Goal: Information Seeking & Learning: Learn about a topic

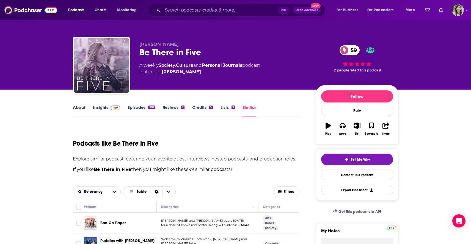
scroll to position [1846, 0]
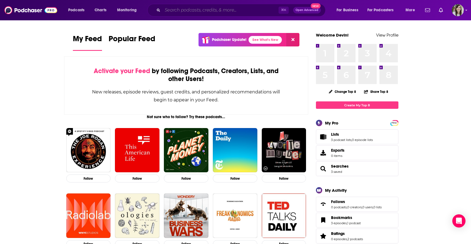
click at [189, 12] on input "Search podcasts, credits, & more..." at bounding box center [220, 10] width 116 height 9
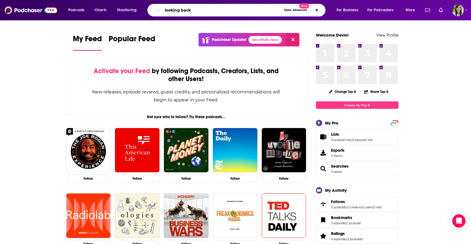
type input "looking back"
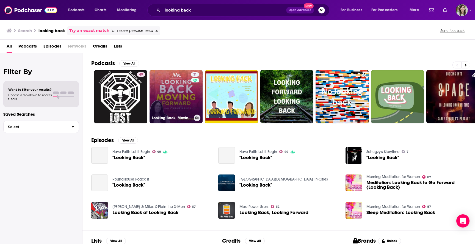
click at [165, 79] on link "31 Looking Back, Moving Forward" at bounding box center [176, 96] width 53 height 53
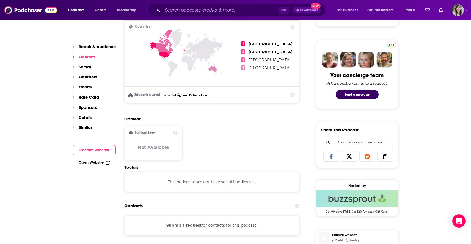
scroll to position [308, 0]
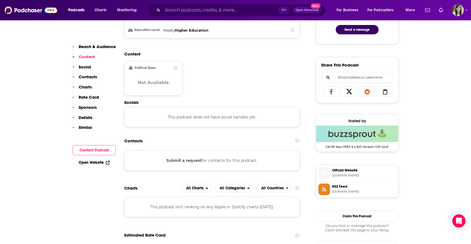
click at [334, 189] on span "RSS Feed" at bounding box center [364, 186] width 64 height 5
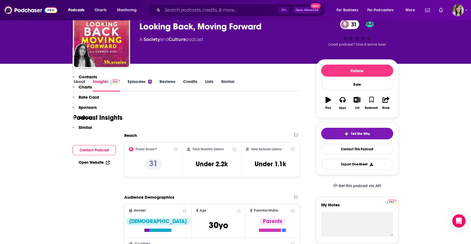
scroll to position [0, 0]
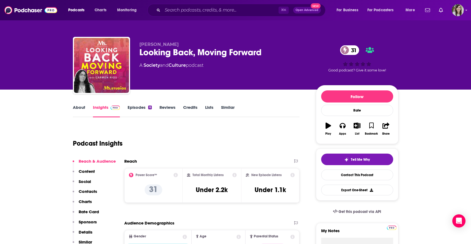
click at [134, 111] on link "Episodes 6" at bounding box center [140, 111] width 24 height 13
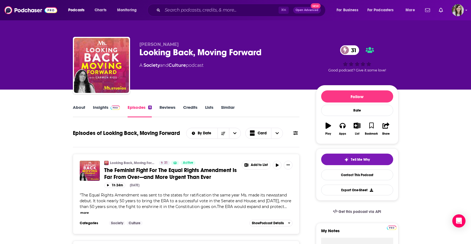
click at [79, 106] on link "About" at bounding box center [79, 111] width 12 height 13
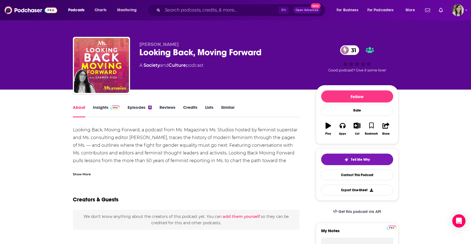
click at [82, 172] on div "Show More" at bounding box center [82, 173] width 18 height 5
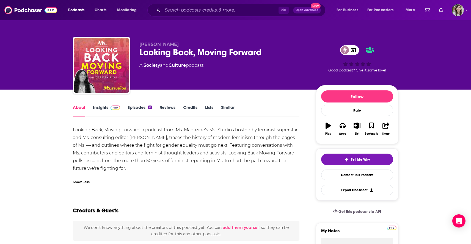
click at [139, 108] on link "Episodes 6" at bounding box center [140, 111] width 24 height 13
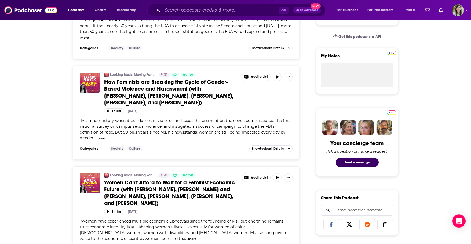
scroll to position [189, 0]
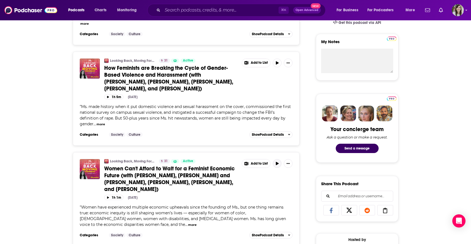
click at [277, 165] on icon "button" at bounding box center [277, 163] width 3 height 3
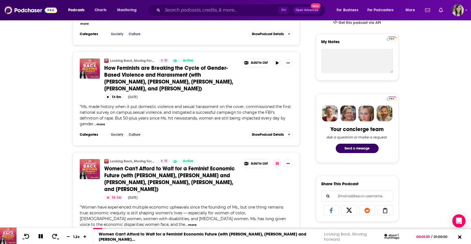
scroll to position [0, 0]
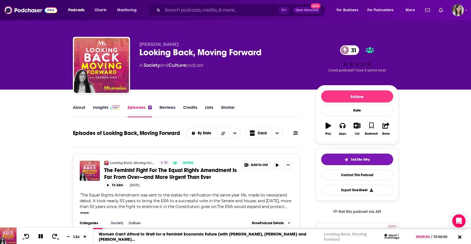
click at [229, 105] on link "Similar" at bounding box center [227, 111] width 13 height 13
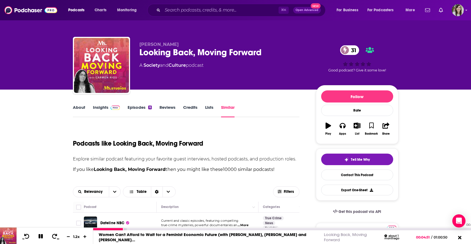
click at [456, 230] on div "00:58:31" at bounding box center [282, 229] width 378 height 2
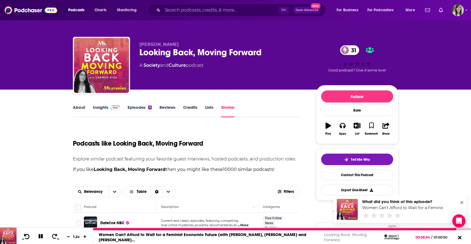
click at [22, 236] on button "10" at bounding box center [26, 237] width 11 height 8
click at [26, 236] on icon at bounding box center [26, 236] width 7 height 5
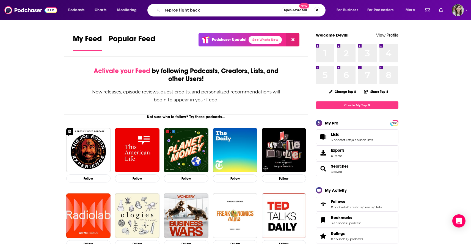
type input "repros fight back"
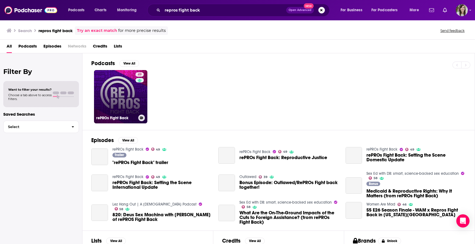
click at [100, 84] on link "49 rePROs Fight Back" at bounding box center [120, 96] width 53 height 53
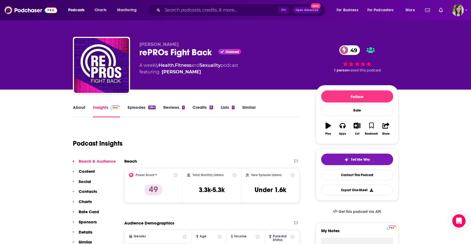
click at [134, 108] on link "Episodes 284" at bounding box center [142, 111] width 28 height 13
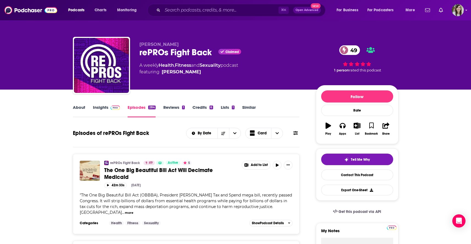
click at [294, 131] on icon at bounding box center [295, 133] width 4 height 4
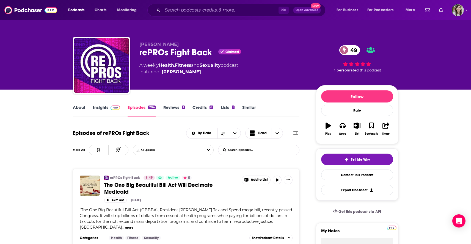
click at [278, 149] on form "List Search Input Search Episodes..." at bounding box center [258, 150] width 81 height 10
click at [274, 151] on input "List Search Input" at bounding box center [246, 150] width 57 height 10
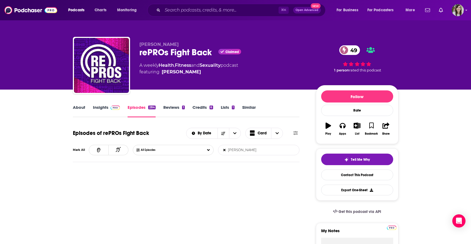
click at [234, 150] on input "carmen" at bounding box center [246, 150] width 57 height 10
click at [244, 149] on input "michele" at bounding box center [246, 150] width 57 height 10
type input "a"
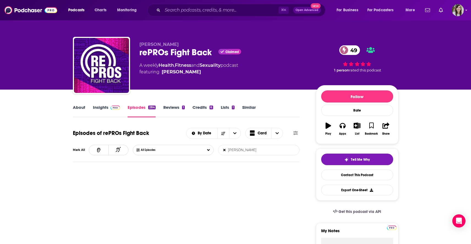
click at [250, 153] on input "kendall" at bounding box center [246, 150] width 57 height 10
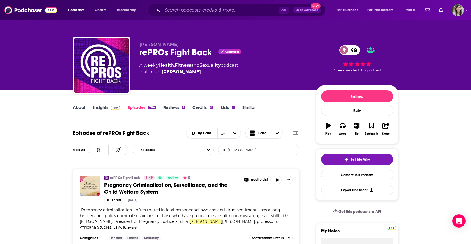
click at [260, 150] on input "dorothy" at bounding box center [246, 150] width 57 height 10
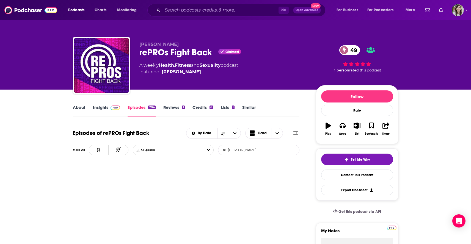
click at [235, 149] on input "shruthi" at bounding box center [246, 150] width 57 height 10
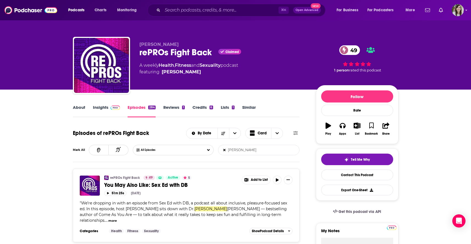
type input "emily"
click at [225, 150] on icon at bounding box center [224, 150] width 2 height 2
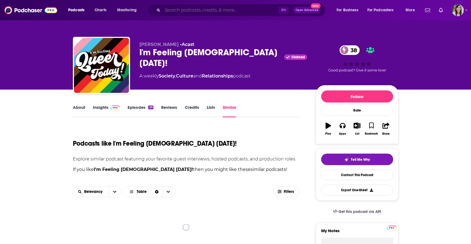
click at [227, 12] on input "Search podcasts, credits, & more..." at bounding box center [220, 10] width 116 height 9
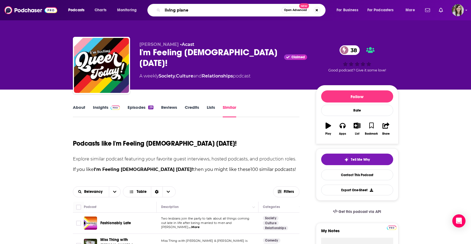
type input "living planet"
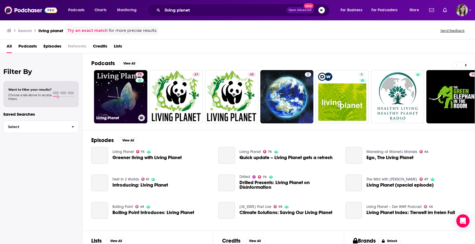
click at [121, 81] on link "75 Living Planet" at bounding box center [120, 96] width 53 height 53
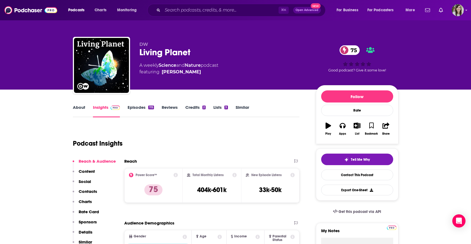
click at [78, 109] on link "About" at bounding box center [79, 111] width 12 height 13
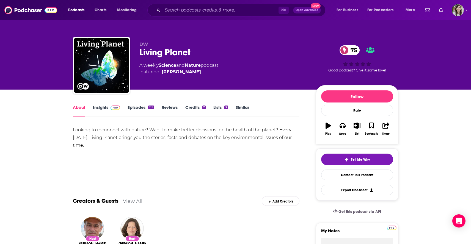
click at [132, 111] on link "Episodes 115" at bounding box center [141, 111] width 26 height 13
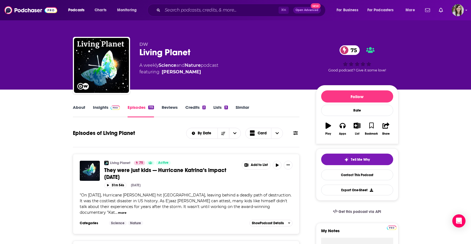
click at [95, 111] on link "Insights" at bounding box center [106, 111] width 27 height 13
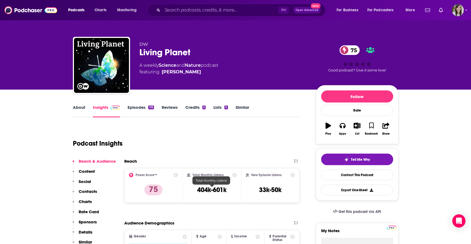
click at [206, 192] on h3 "404k-601k" at bounding box center [211, 190] width 29 height 8
click at [137, 110] on link "Episodes 115" at bounding box center [141, 111] width 26 height 13
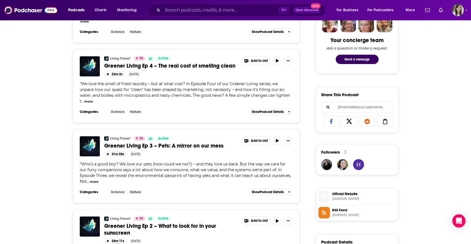
scroll to position [265, 0]
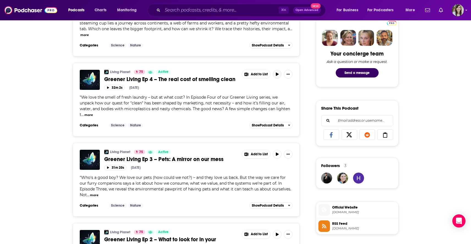
click at [278, 73] on icon "button" at bounding box center [277, 74] width 4 height 3
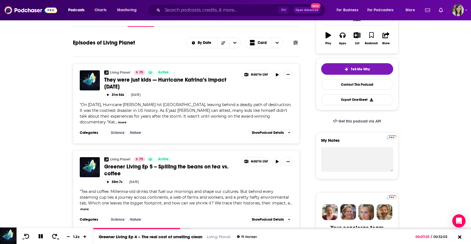
scroll to position [0, 0]
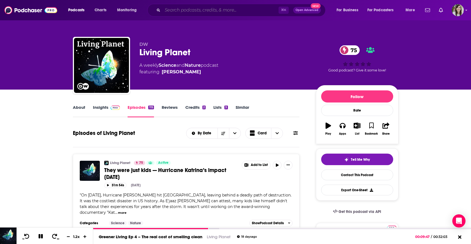
click at [213, 7] on input "Search podcasts, credits, & more..." at bounding box center [220, 10] width 116 height 9
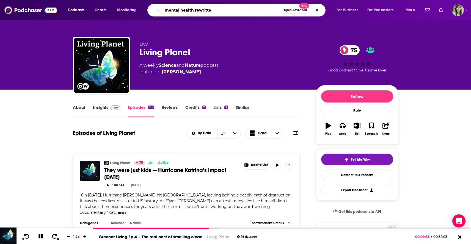
type input "mental health rewritten"
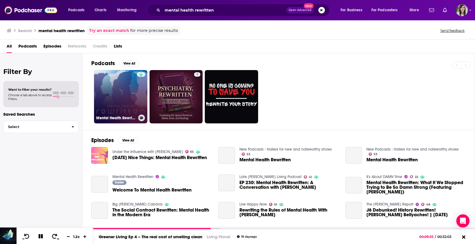
click at [125, 107] on link "Mental Health Rewritten" at bounding box center [120, 96] width 53 height 53
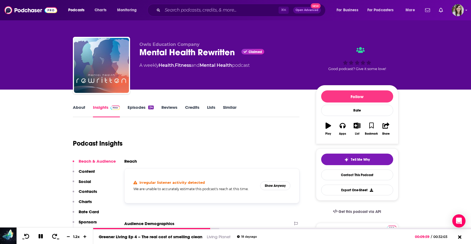
click at [78, 109] on link "About" at bounding box center [79, 111] width 12 height 13
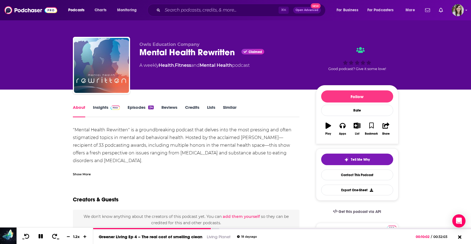
click at [81, 174] on div "Show More" at bounding box center [82, 173] width 18 height 5
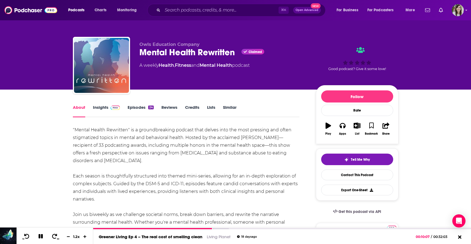
click at [129, 111] on link "Episodes 24" at bounding box center [141, 111] width 26 height 13
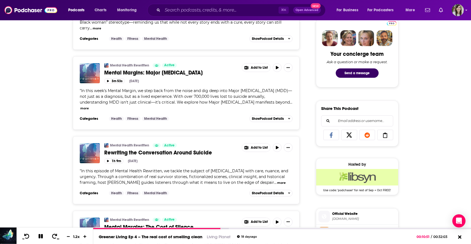
scroll to position [242, 0]
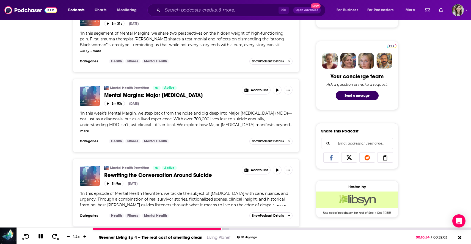
click at [40, 238] on icon at bounding box center [41, 236] width 6 height 5
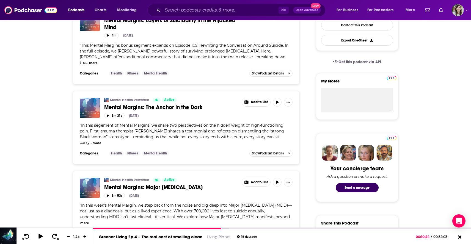
scroll to position [0, 0]
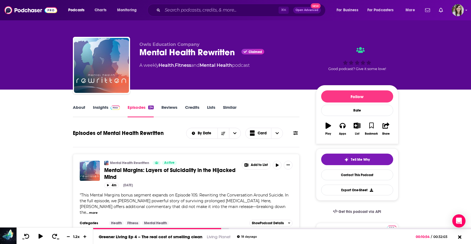
click at [76, 111] on link "About" at bounding box center [79, 111] width 12 height 13
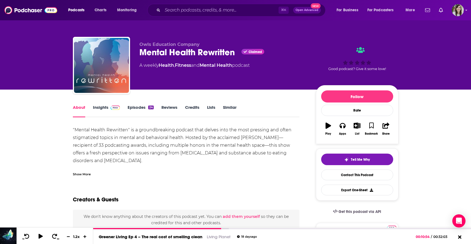
click at [107, 108] on link "Insights" at bounding box center [106, 111] width 27 height 13
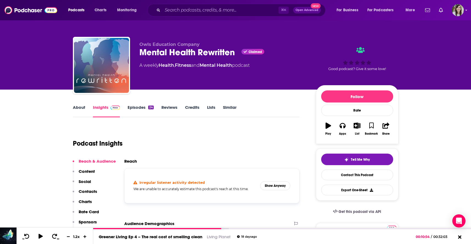
click at [81, 111] on link "About" at bounding box center [79, 111] width 12 height 13
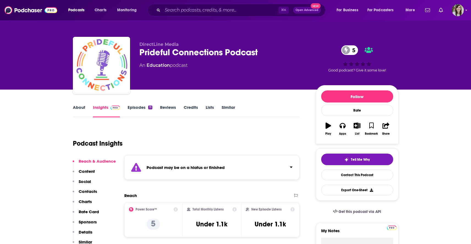
click at [136, 107] on link "Episodes 11" at bounding box center [140, 111] width 24 height 13
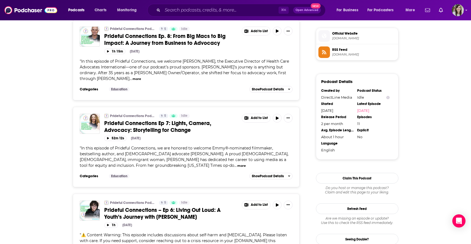
scroll to position [466, 0]
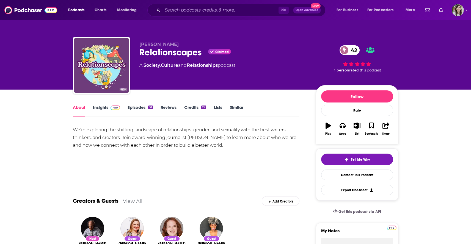
click at [102, 107] on link "Insights" at bounding box center [106, 111] width 27 height 13
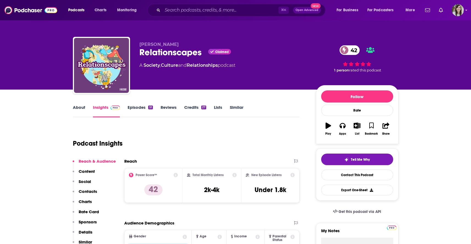
click at [133, 106] on link "Episodes 51" at bounding box center [140, 111] width 25 height 13
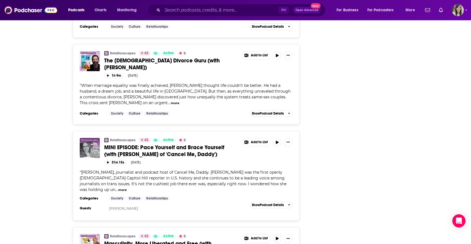
scroll to position [1438, 0]
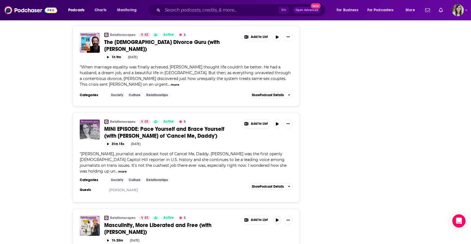
click at [277, 219] on icon "button" at bounding box center [277, 220] width 3 height 3
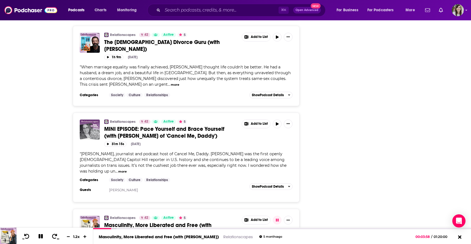
click at [188, 222] on span "Masculinity, More Liberated and Free (with [PERSON_NAME])" at bounding box center [157, 229] width 107 height 14
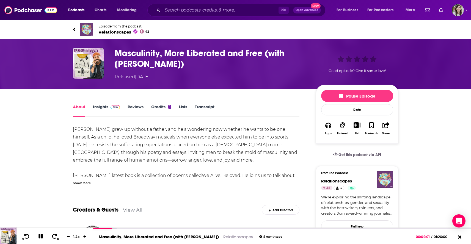
click at [81, 184] on div "Show More" at bounding box center [82, 182] width 18 height 5
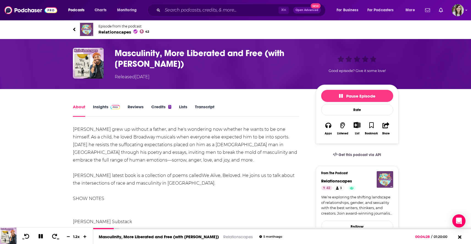
click at [75, 29] on icon at bounding box center [74, 29] width 3 height 5
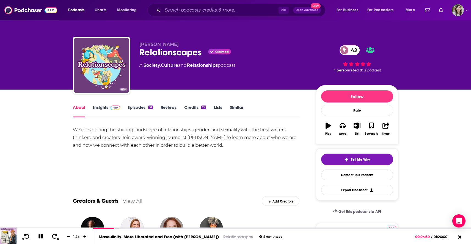
click at [133, 109] on link "Episodes 51" at bounding box center [140, 111] width 25 height 13
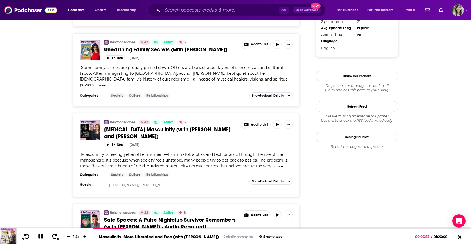
scroll to position [633, 0]
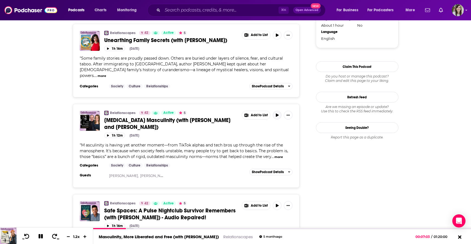
click at [277, 114] on icon "button" at bounding box center [277, 115] width 3 height 3
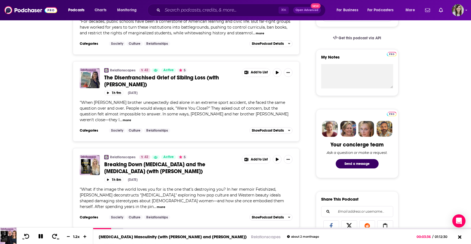
scroll to position [0, 0]
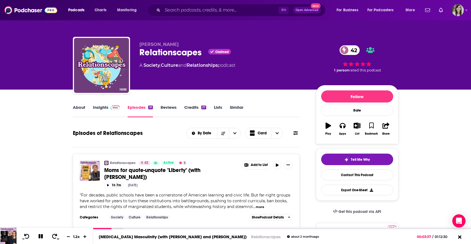
click at [95, 106] on link "Insights" at bounding box center [106, 111] width 27 height 13
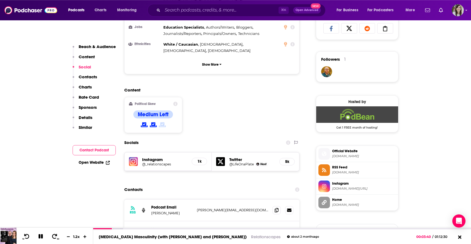
scroll to position [396, 0]
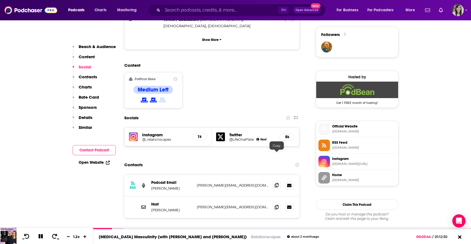
click at [277, 183] on icon at bounding box center [277, 185] width 4 height 4
click at [41, 236] on icon at bounding box center [40, 236] width 4 height 4
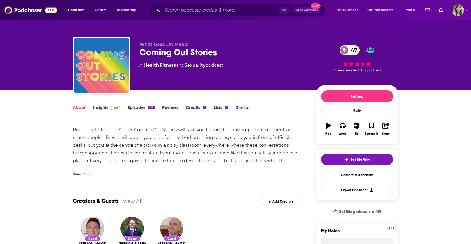
click at [76, 175] on div "Show More" at bounding box center [82, 173] width 18 height 5
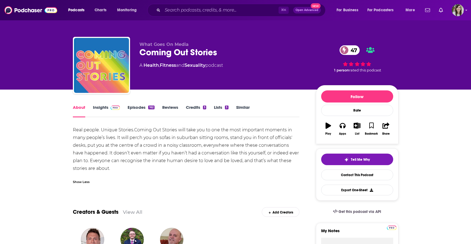
click at [101, 109] on link "Insights" at bounding box center [106, 111] width 27 height 13
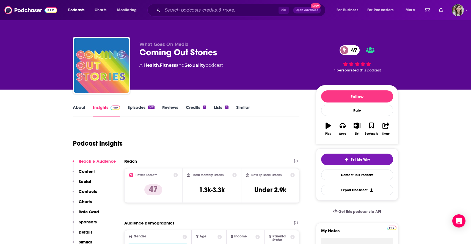
click at [132, 106] on link "Episodes 162" at bounding box center [141, 111] width 27 height 13
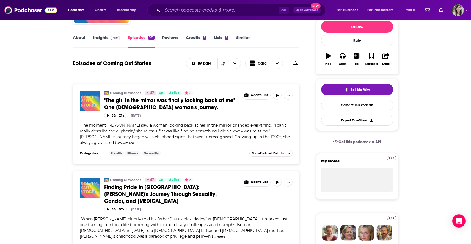
scroll to position [70, 0]
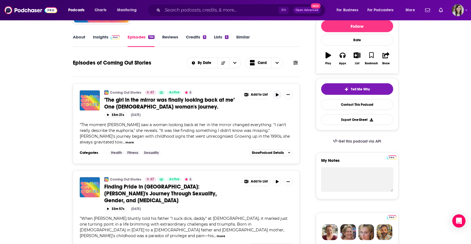
click at [277, 96] on icon "button" at bounding box center [277, 94] width 3 height 3
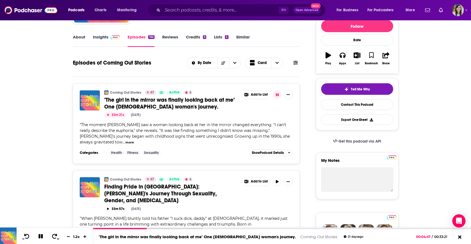
click at [277, 96] on icon "button" at bounding box center [277, 94] width 3 height 3
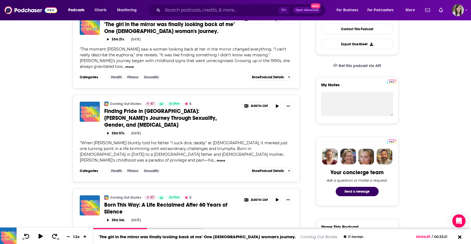
scroll to position [147, 0]
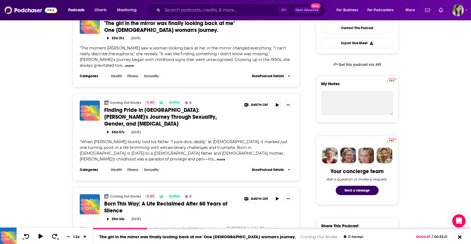
click at [277, 105] on icon "button" at bounding box center [277, 104] width 3 height 3
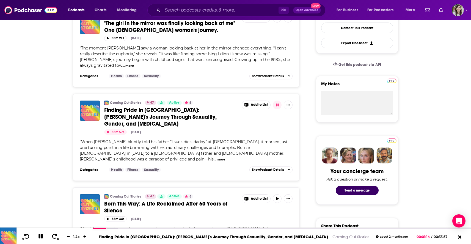
click at [147, 113] on span "Finding Pride in Barbados: Patrick's Journey Through Sexuality, Gender, and Dem…" at bounding box center [160, 117] width 112 height 21
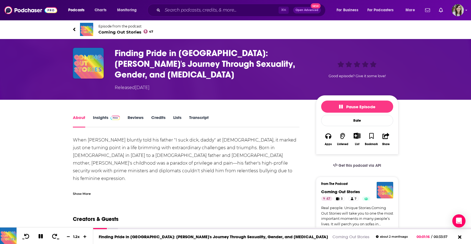
click at [82, 191] on div "Show More" at bounding box center [82, 193] width 18 height 5
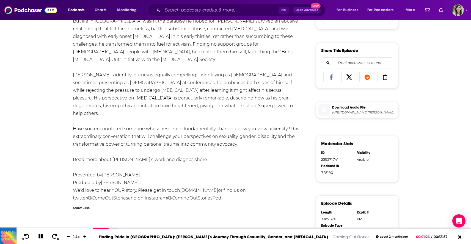
scroll to position [219, 0]
click at [215, 188] on link "www.comingoutstoriespodcast.com" at bounding box center [199, 190] width 38 height 5
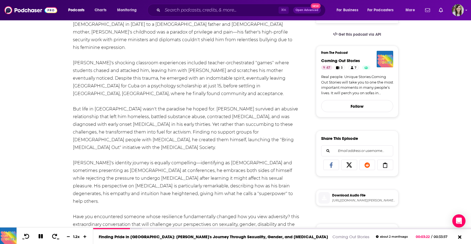
scroll to position [0, 0]
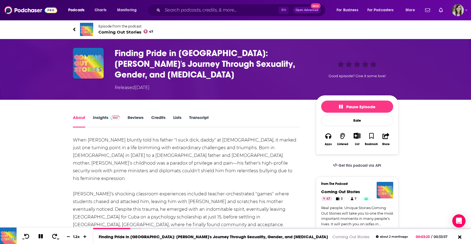
click at [73, 32] on icon at bounding box center [74, 29] width 3 height 5
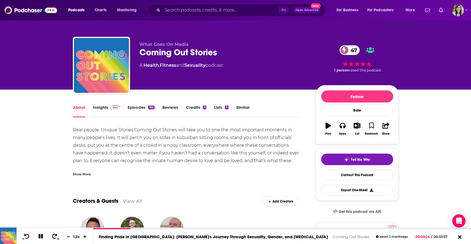
click at [104, 110] on link "Insights" at bounding box center [106, 111] width 27 height 13
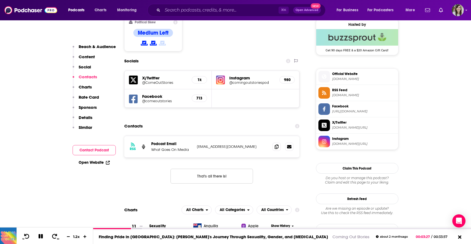
scroll to position [450, 0]
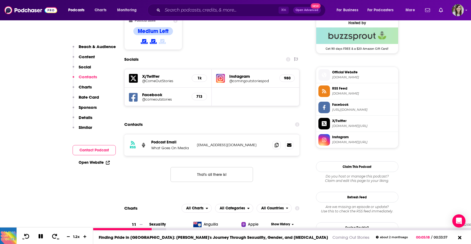
click at [449, 229] on div "00:32:00" at bounding box center [282, 229] width 378 height 2
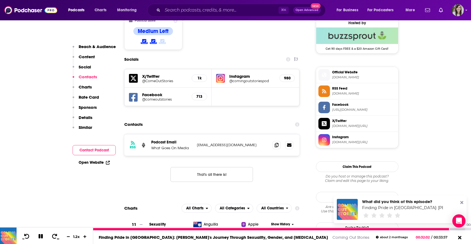
click at [457, 229] on div at bounding box center [278, 229] width 371 height 2
click at [454, 229] on div at bounding box center [275, 229] width 364 height 2
click at [452, 229] on div at bounding box center [274, 229] width 362 height 2
click at [448, 229] on div at bounding box center [272, 229] width 359 height 2
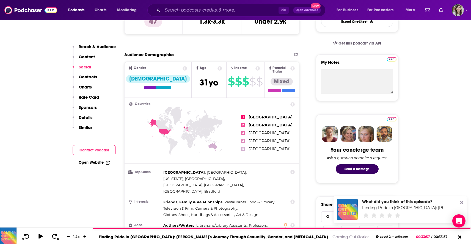
scroll to position [0, 0]
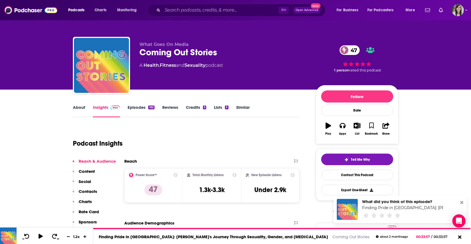
click at [82, 114] on link "About" at bounding box center [79, 111] width 12 height 13
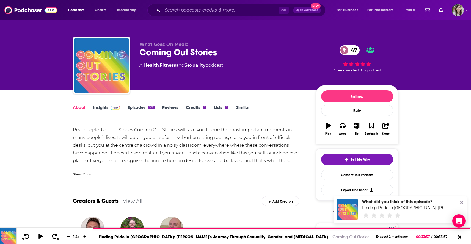
click at [77, 172] on div "Show More" at bounding box center [82, 173] width 18 height 5
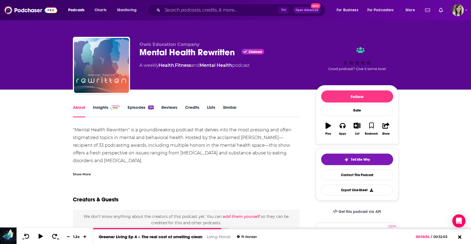
click at [276, 30] on div "Owls Education Company Mental Health Rewritten Claimed A weekly Health , Fitnes…" at bounding box center [236, 45] width 352 height 90
